Goal: Transaction & Acquisition: Download file/media

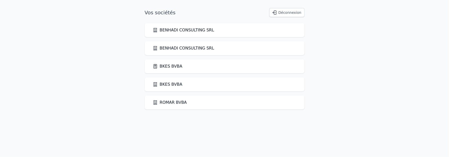
click at [165, 65] on link "BKES BVBA" at bounding box center [168, 66] width 30 height 6
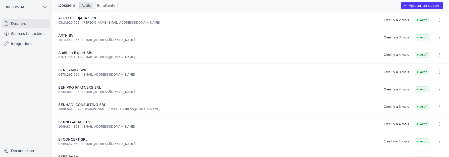
click at [37, 34] on link "Sources financières" at bounding box center [26, 33] width 48 height 9
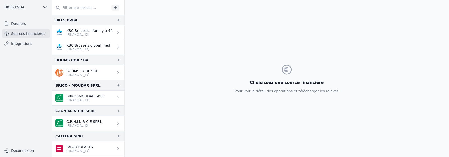
scroll to position [185, 0]
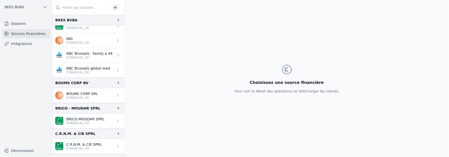
click at [103, 66] on p "KBC Brussels global med" at bounding box center [88, 68] width 44 height 5
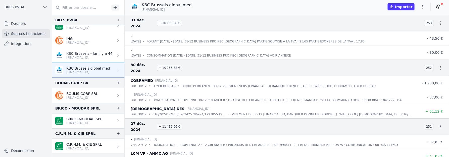
click at [423, 7] on icon "button" at bounding box center [422, 6] width 5 height 5
click at [413, 27] on button "Exporter" at bounding box center [411, 26] width 36 height 9
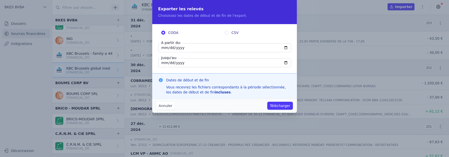
drag, startPoint x: 168, startPoint y: 48, endPoint x: 157, endPoint y: 47, distance: 11.3
click at [157, 47] on div "CODA CSV A partir du: [DATE] Jusqu'au: [DATE]" at bounding box center [224, 48] width 145 height 49
click at [163, 48] on input "[DATE]" at bounding box center [224, 47] width 133 height 9
type input "[DATE]"
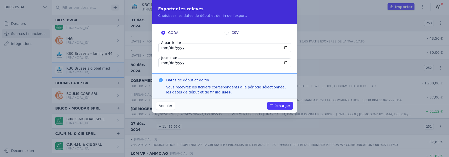
click at [281, 107] on button "Télécharger" at bounding box center [279, 106] width 25 height 8
